Goal: Communication & Community: Answer question/provide support

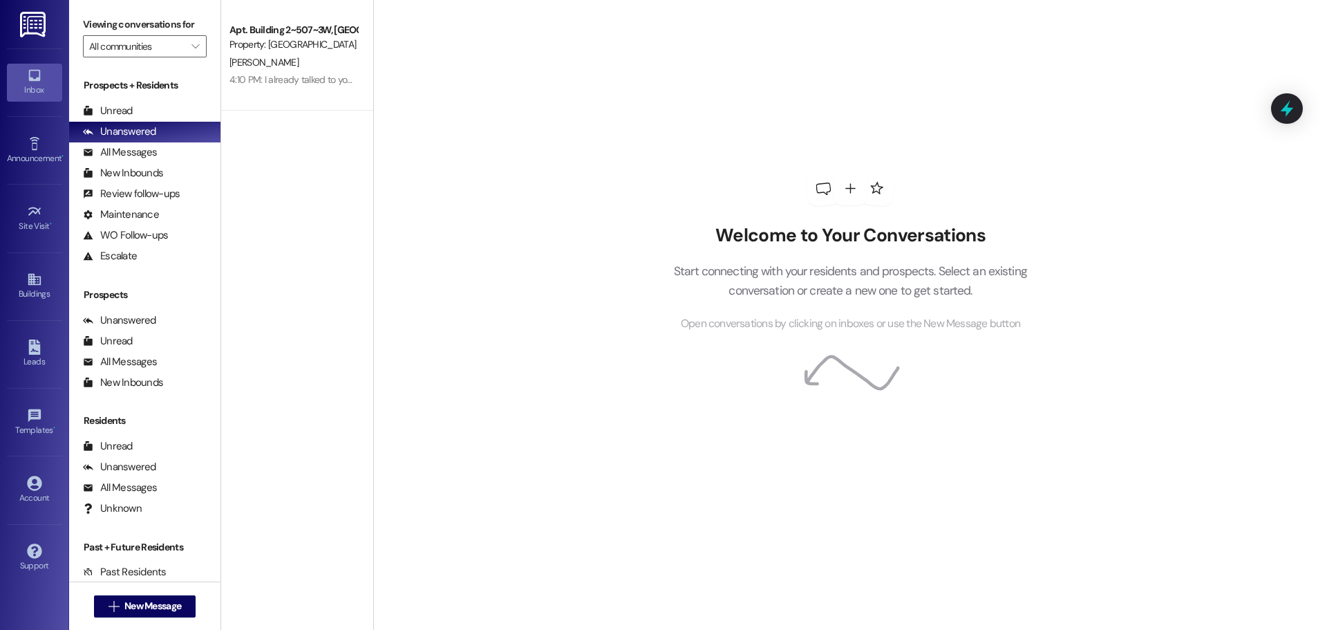
click at [274, 76] on div "4:10 PM: I already talked to you guys about this, I can't afford rent until FAF…" at bounding box center [418, 79] width 377 height 12
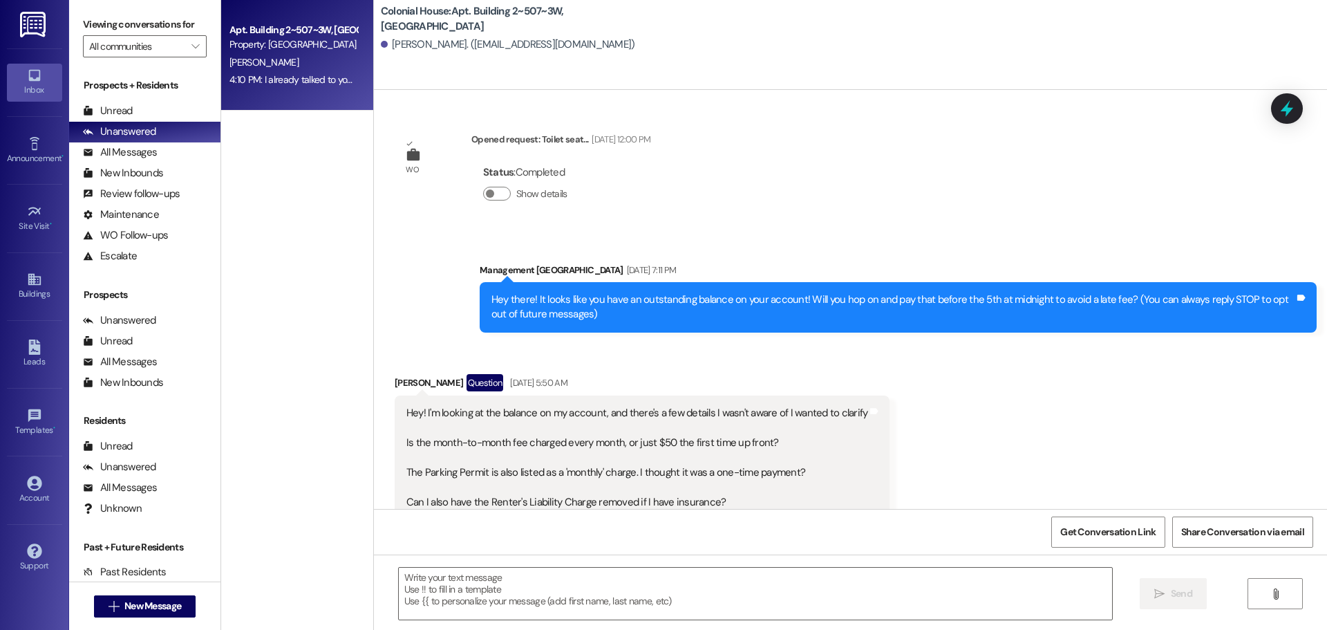
scroll to position [21833, 0]
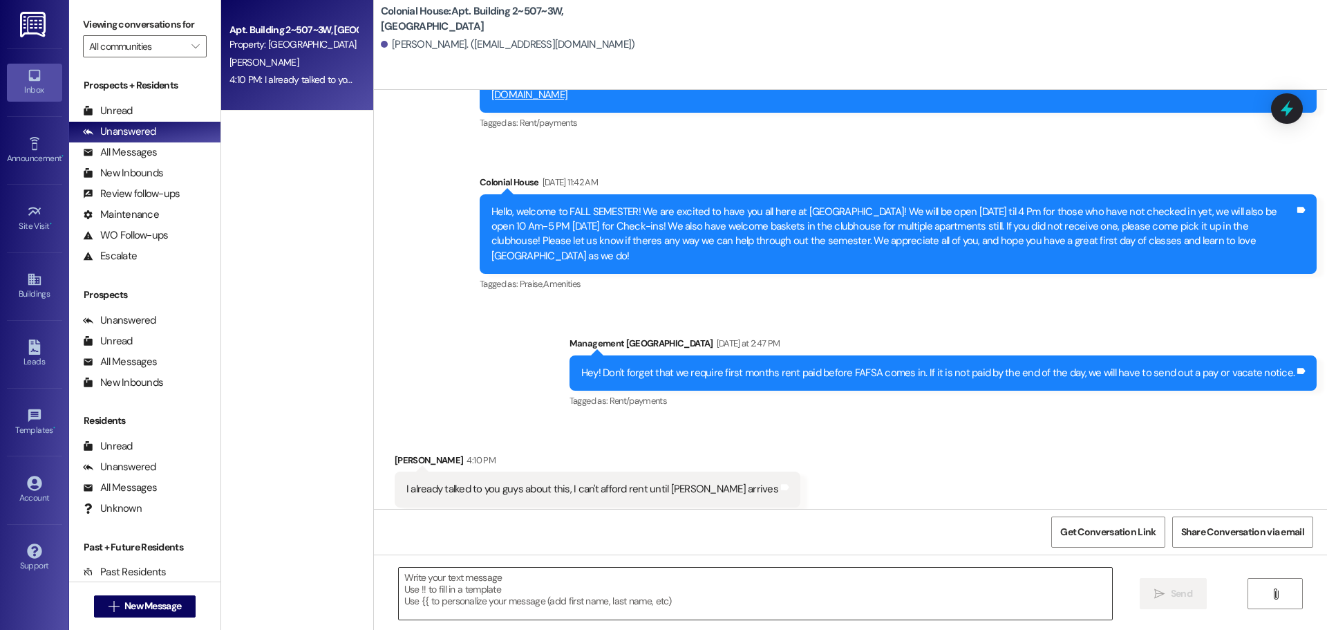
click at [427, 585] on textarea at bounding box center [755, 594] width 713 height 52
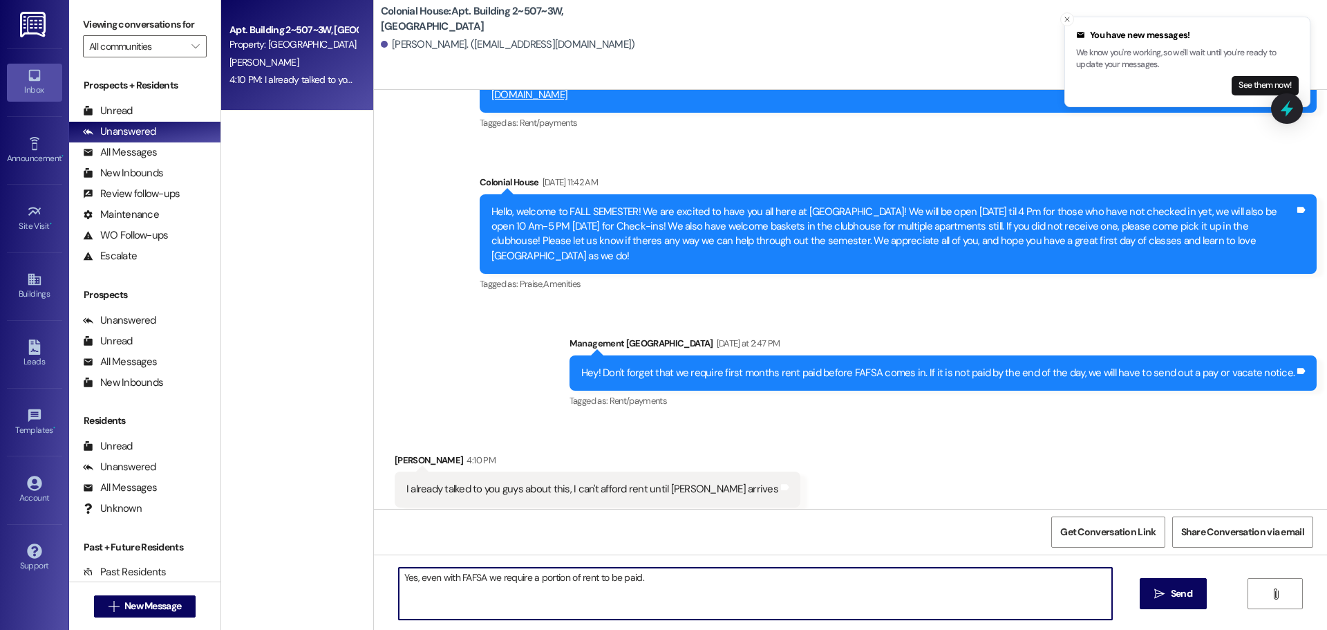
type textarea "Yes, even with FAFSA we require a portion of rent to be paid."
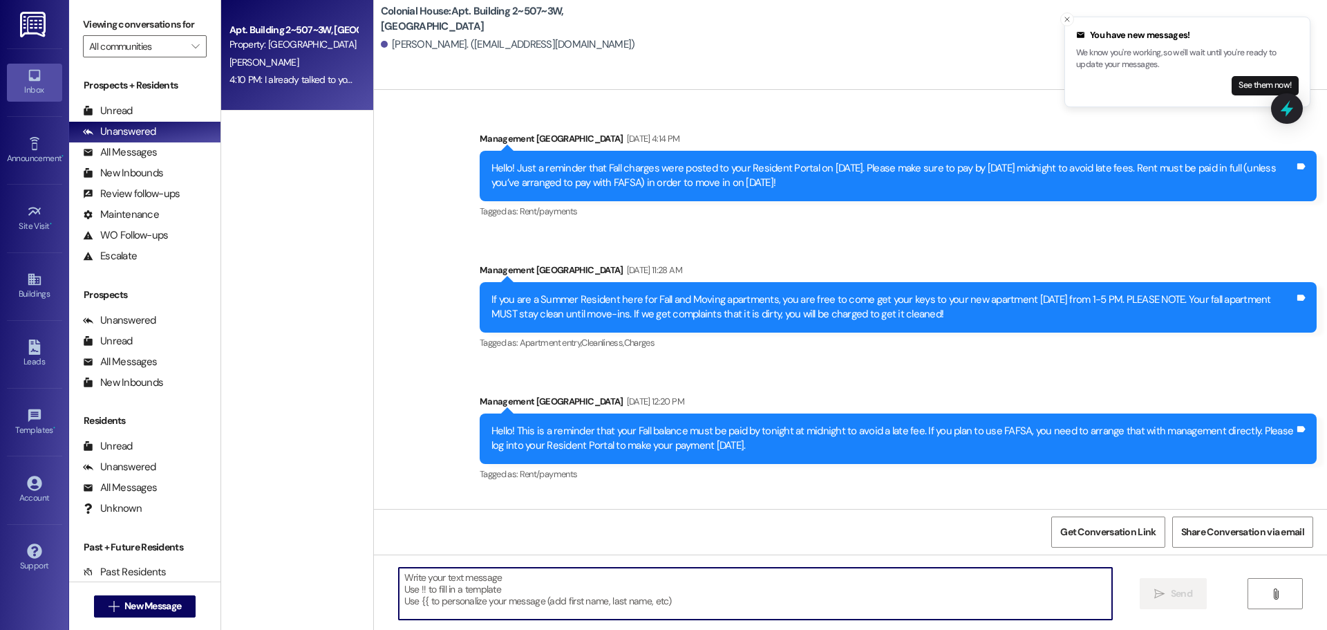
scroll to position [21348, 0]
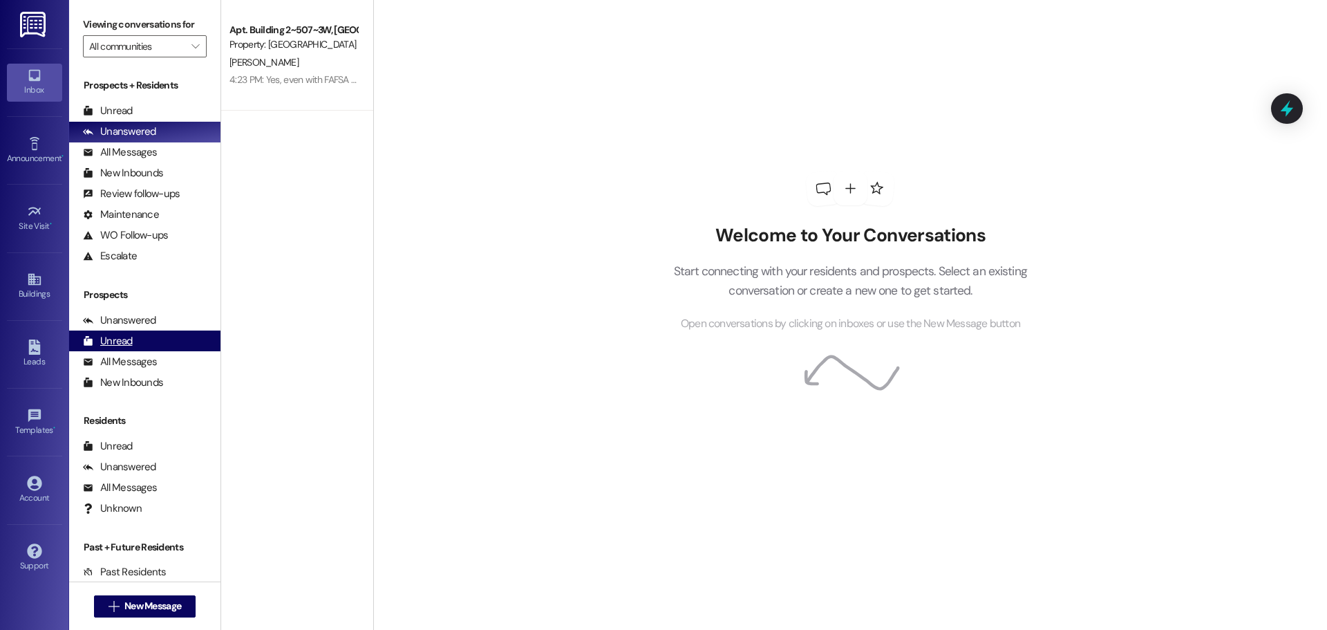
click at [86, 351] on div "Unread (0)" at bounding box center [144, 340] width 151 height 21
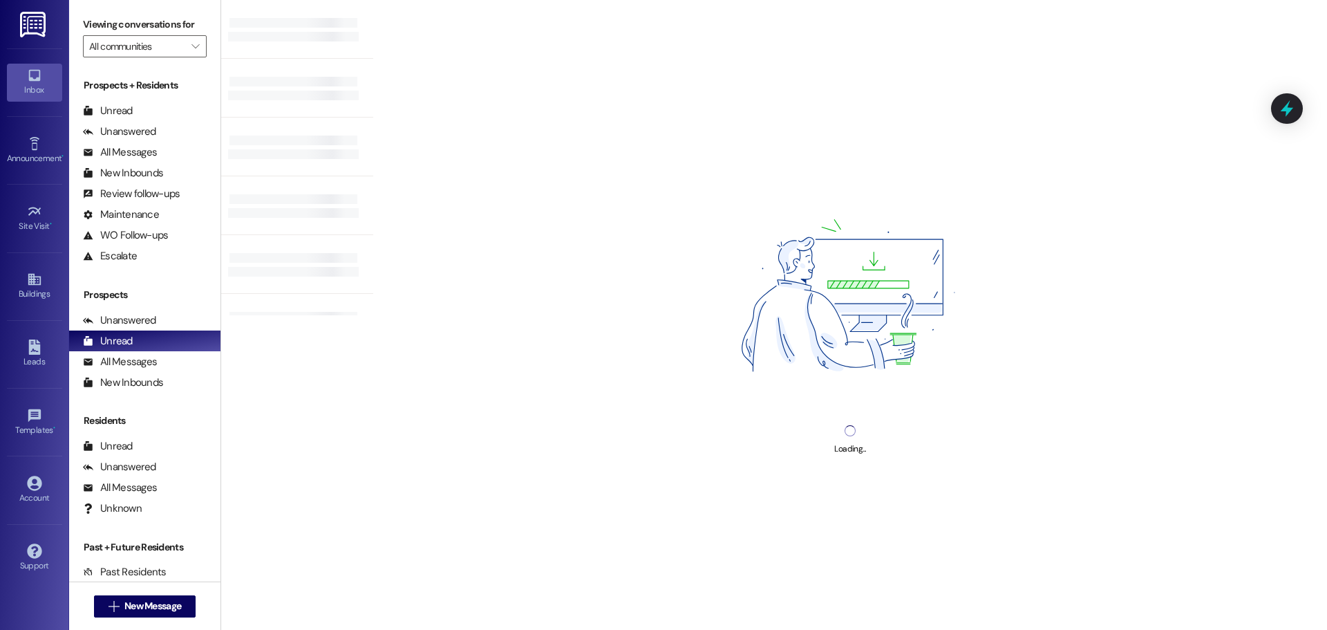
click at [76, 290] on div "Prospects" at bounding box center [144, 295] width 151 height 15
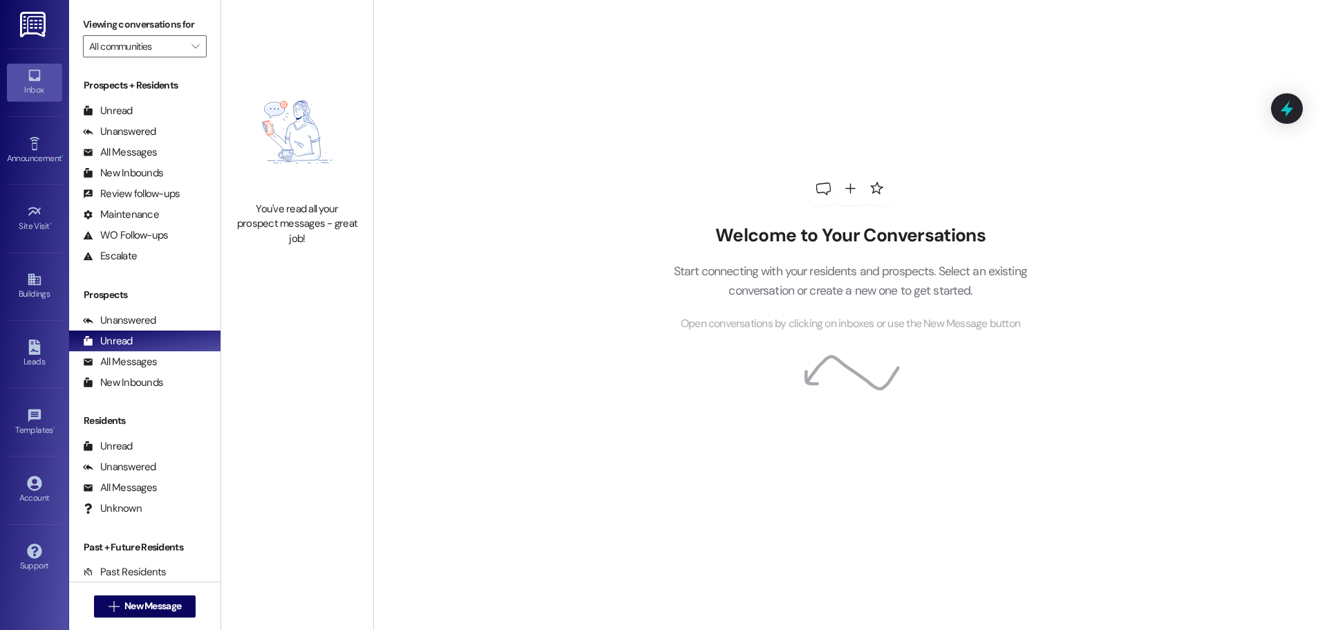
click at [717, 542] on div "Welcome to Your Conversations Start connecting with your residents and prospect…" at bounding box center [850, 315] width 954 height 630
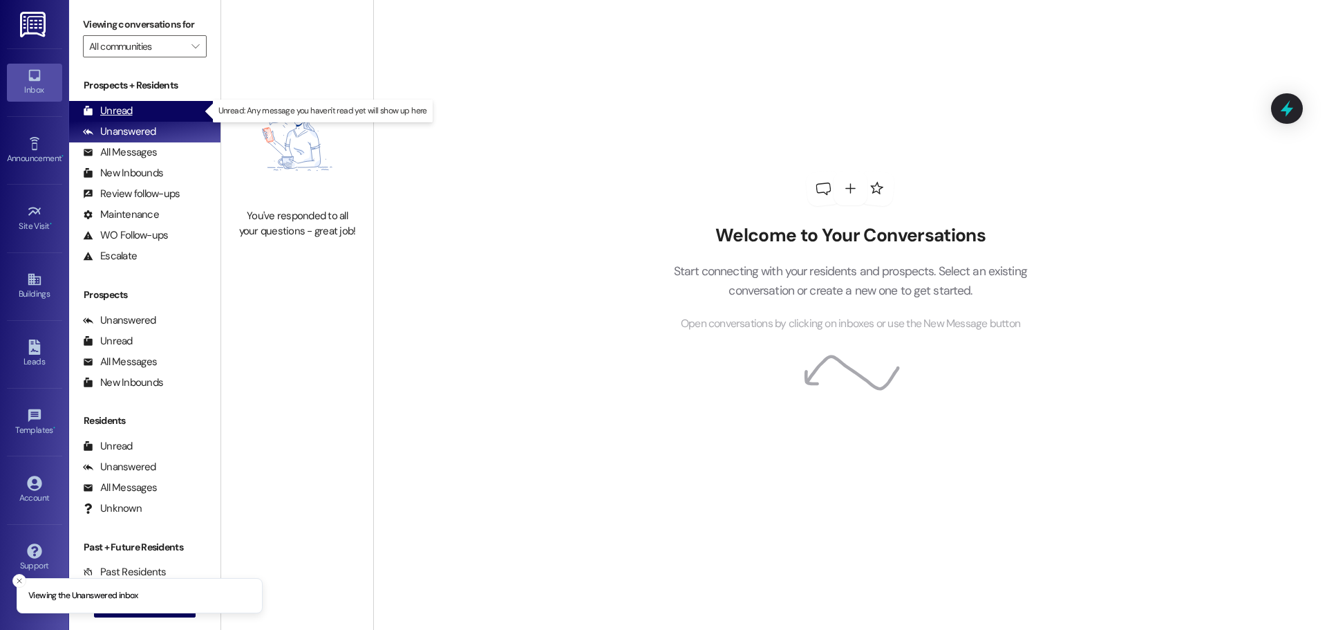
click at [168, 111] on div "Unread (0)" at bounding box center [144, 111] width 151 height 21
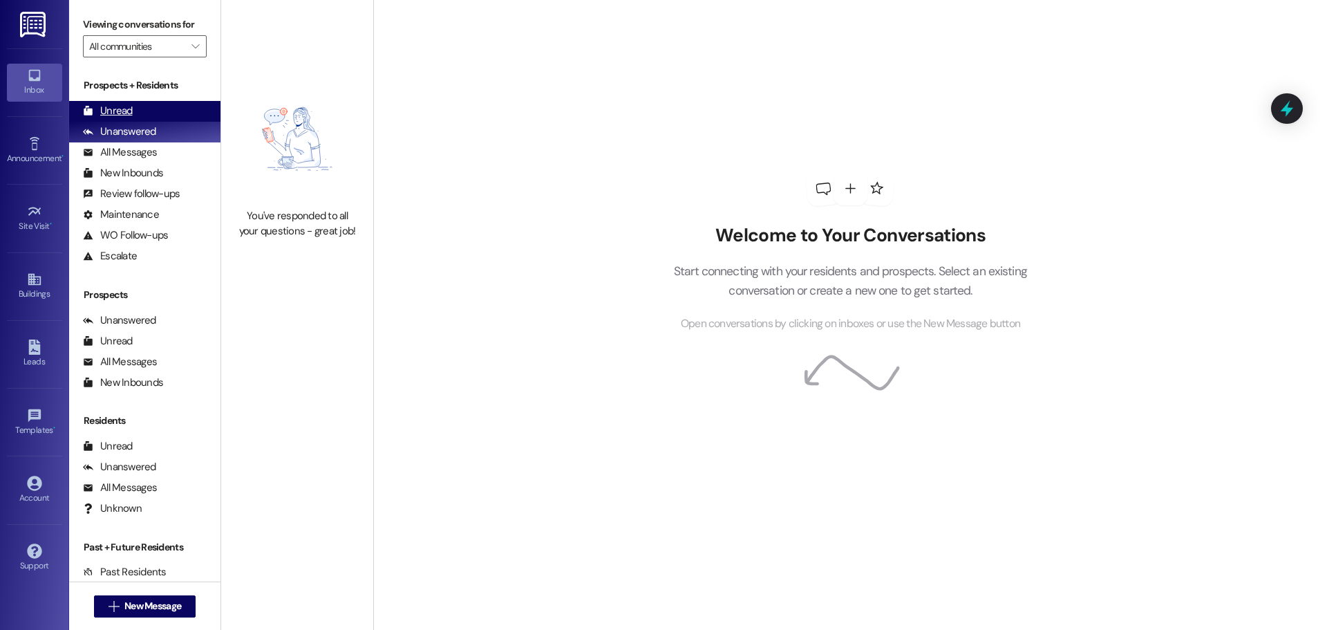
click at [120, 107] on div "Unread" at bounding box center [108, 111] width 50 height 15
